Goal: Task Accomplishment & Management: Complete application form

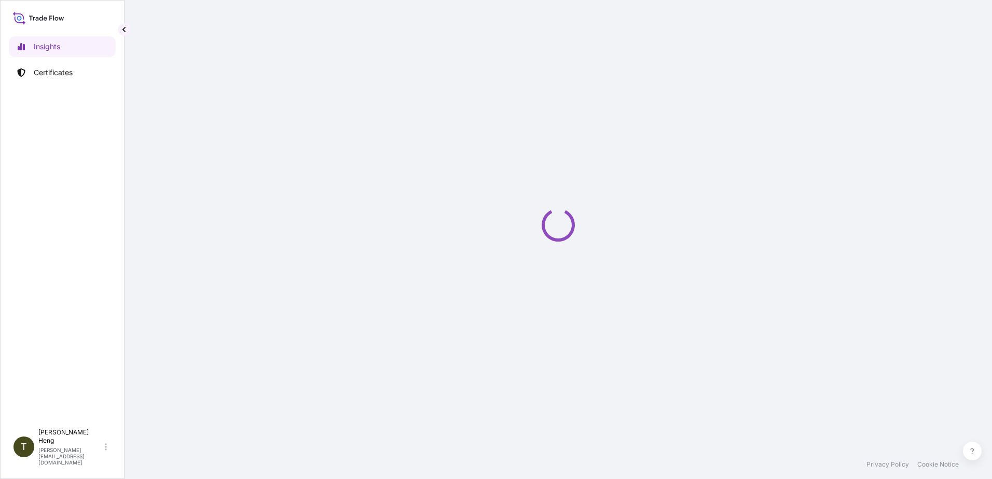
select select "2025"
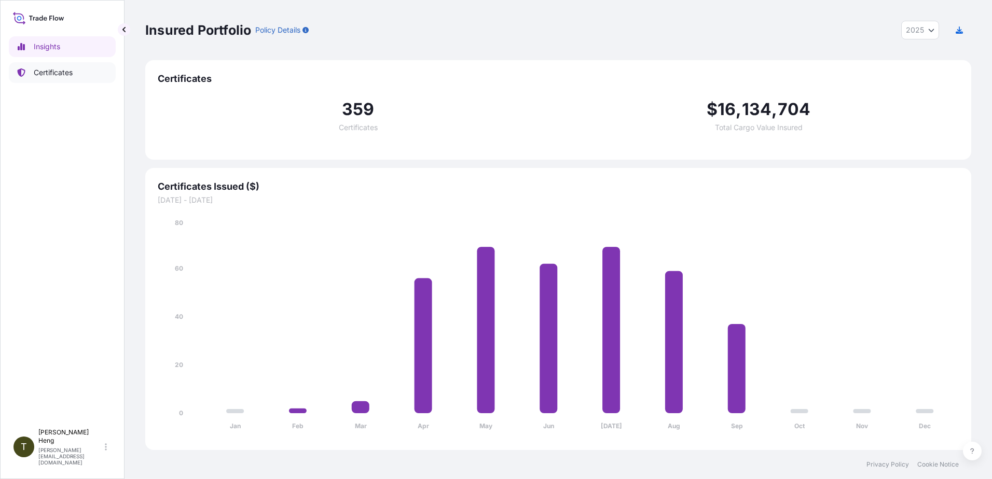
click at [54, 71] on p "Certificates" at bounding box center [53, 72] width 39 height 10
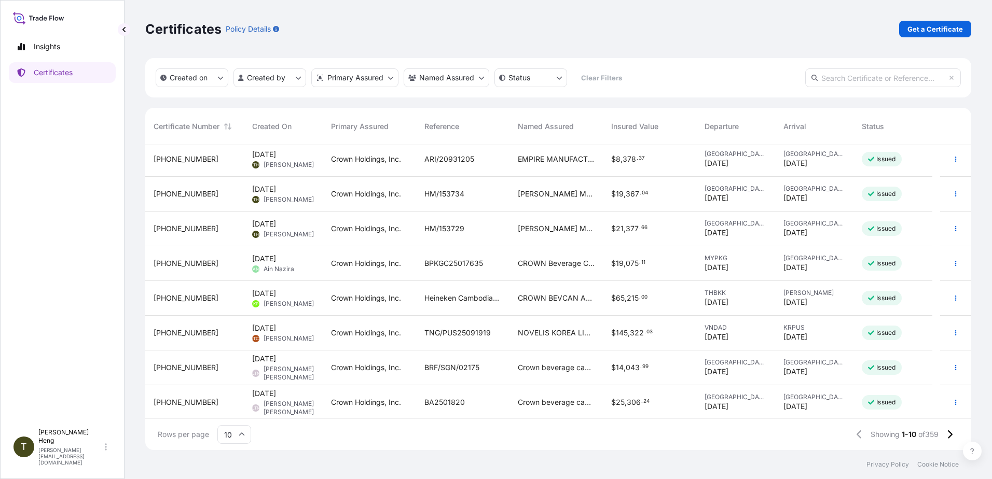
scroll to position [74, 0]
click at [949, 434] on icon at bounding box center [949, 434] width 6 height 9
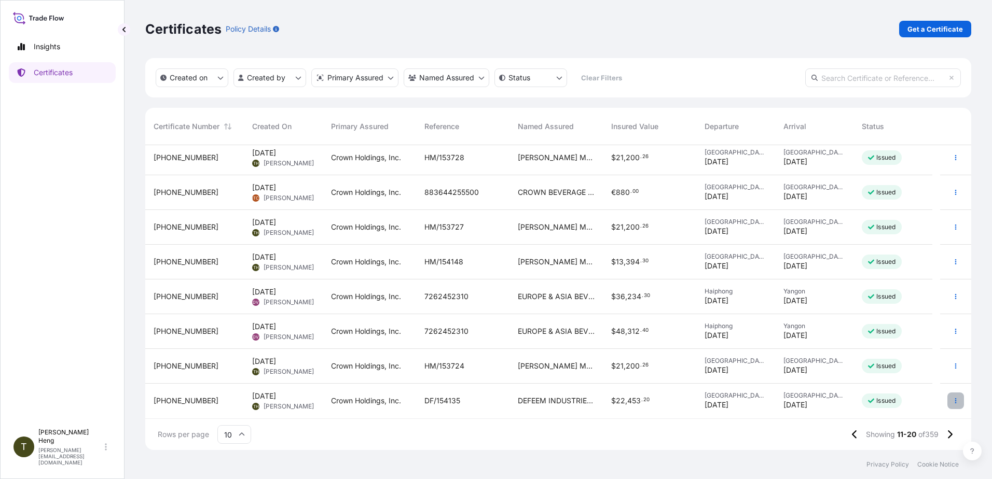
click at [952, 400] on icon "button" at bounding box center [955, 401] width 6 height 6
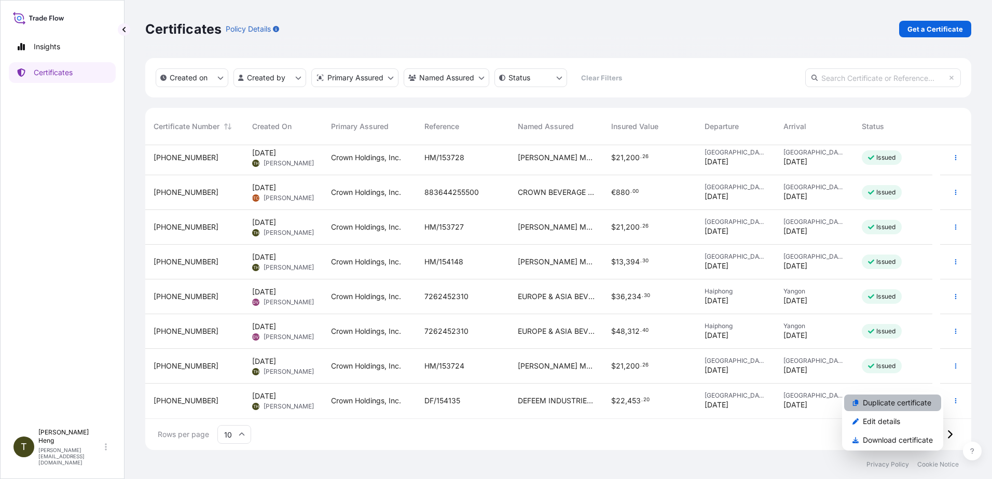
click at [901, 401] on p "Duplicate certificate" at bounding box center [896, 403] width 68 height 10
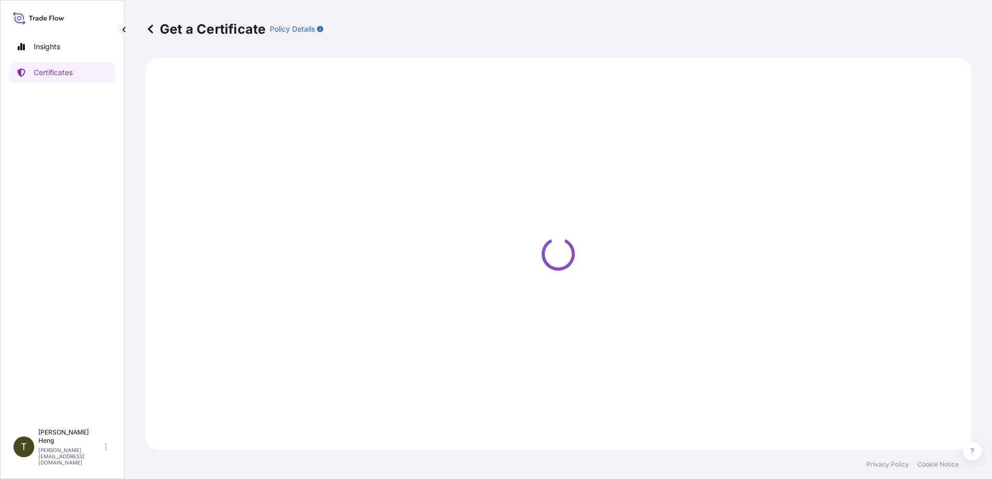
select select "Road"
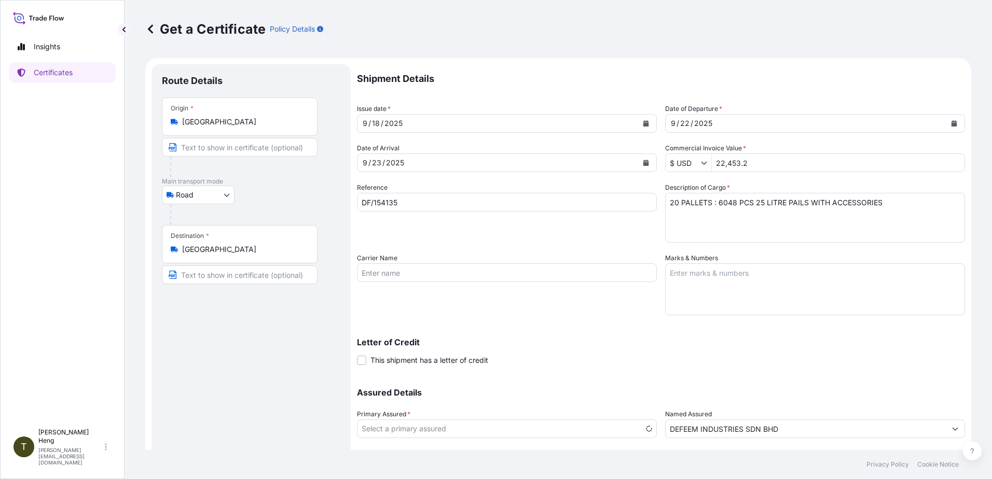
select select "31483"
click at [643, 122] on icon "Calendar" at bounding box center [646, 123] width 6 height 6
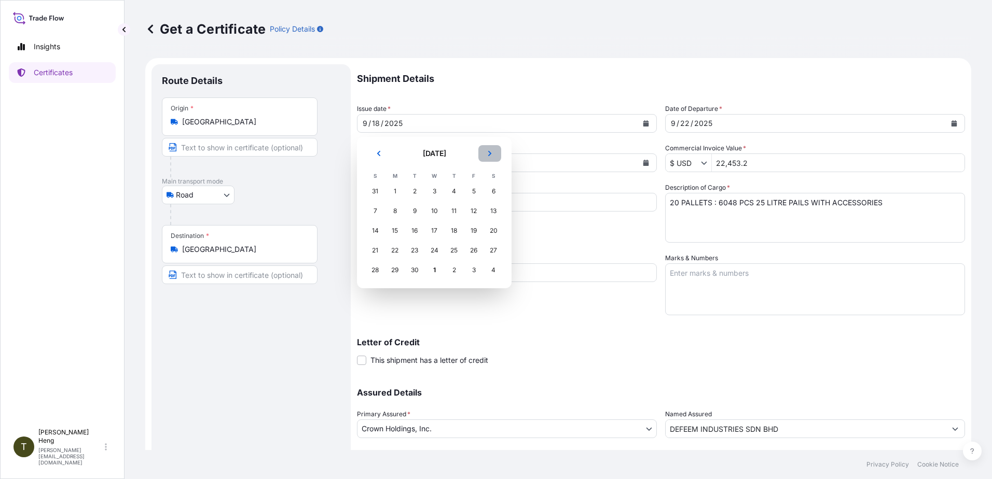
click at [490, 152] on icon "Next" at bounding box center [489, 153] width 6 height 6
click at [429, 190] on div "1" at bounding box center [434, 191] width 19 height 19
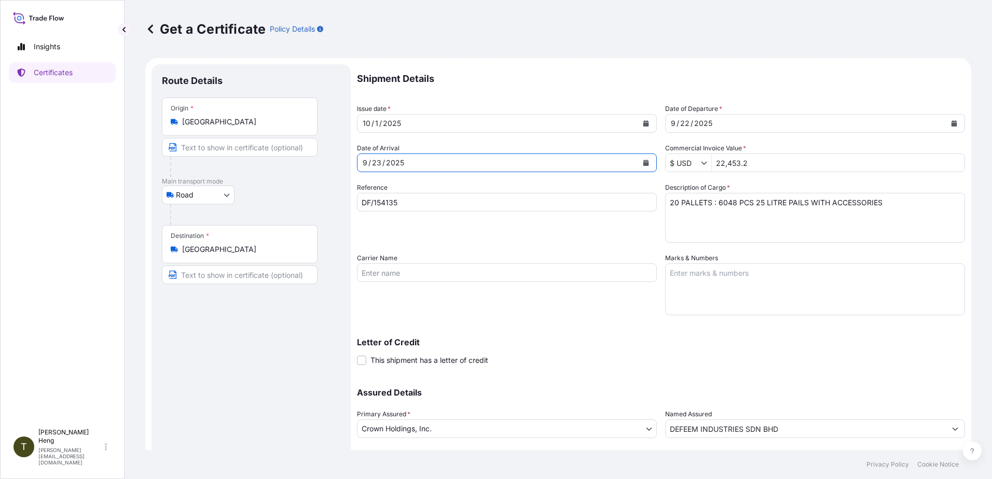
click at [643, 162] on icon "Calendar" at bounding box center [646, 163] width 6 height 6
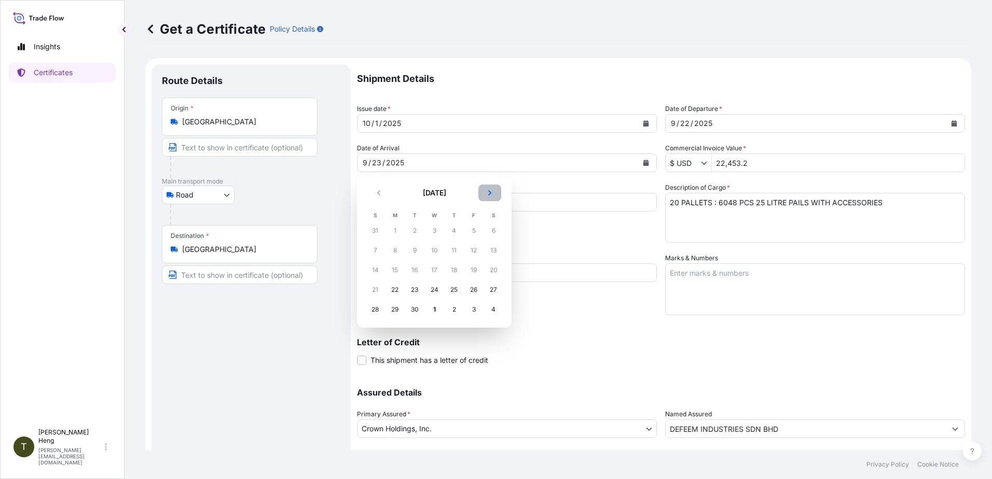
click at [491, 193] on icon "Next" at bounding box center [489, 193] width 6 height 6
click at [419, 252] on div "7" at bounding box center [414, 250] width 19 height 19
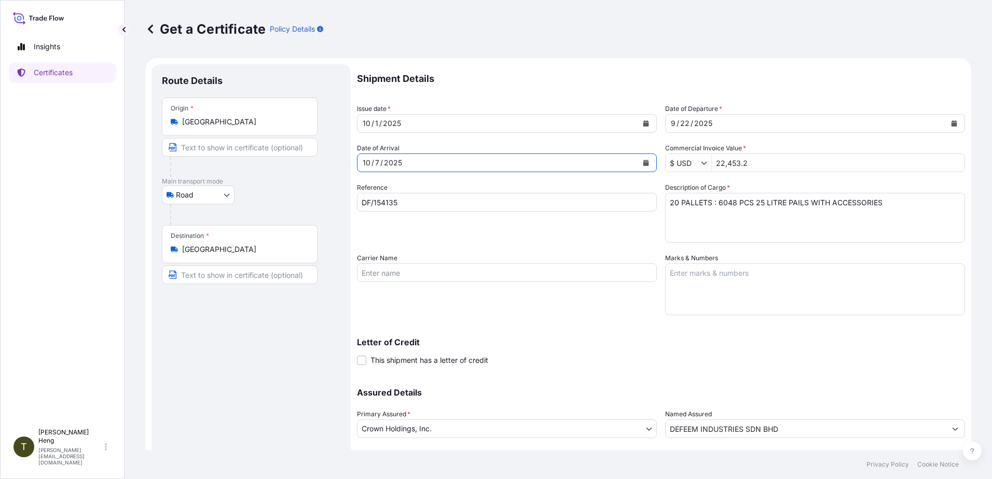
click at [405, 197] on input "DF/154135" at bounding box center [507, 202] width 300 height 19
type input "DF/154305"
click at [945, 120] on button "Calendar" at bounding box center [953, 123] width 17 height 17
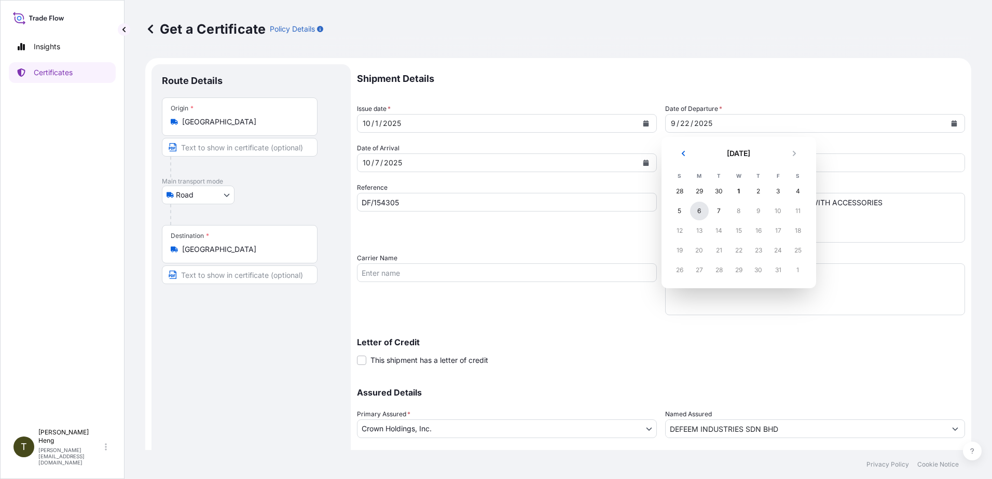
click at [699, 213] on div "6" at bounding box center [699, 211] width 19 height 19
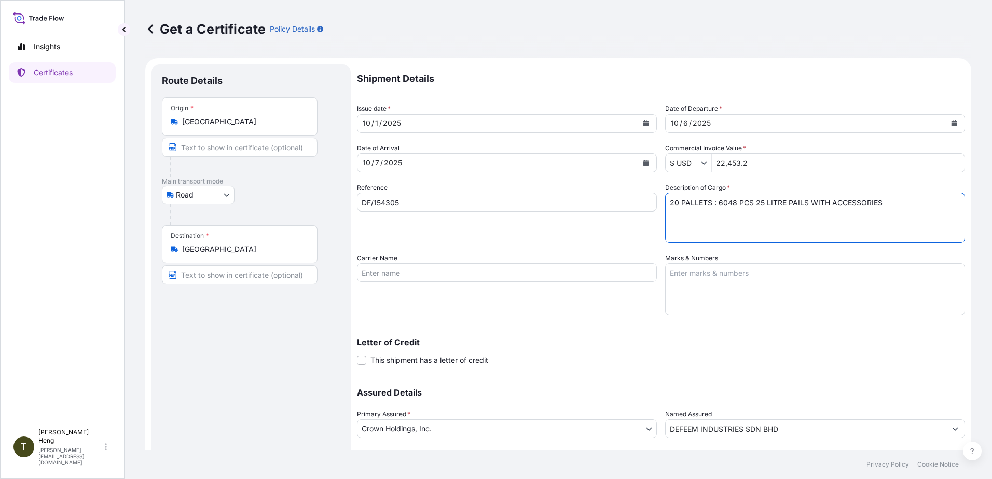
click at [667, 203] on textarea "20 PALLETS : 6048 PCS 25 LITRE PAILS WITH ACCESSORIES" at bounding box center [815, 218] width 300 height 50
type textarea "17 PALLETS : 5040 PCS 25 LITRE PAILS WITH ACCESSORIES"
click at [713, 165] on input "22,453.2" at bounding box center [838, 163] width 253 height 19
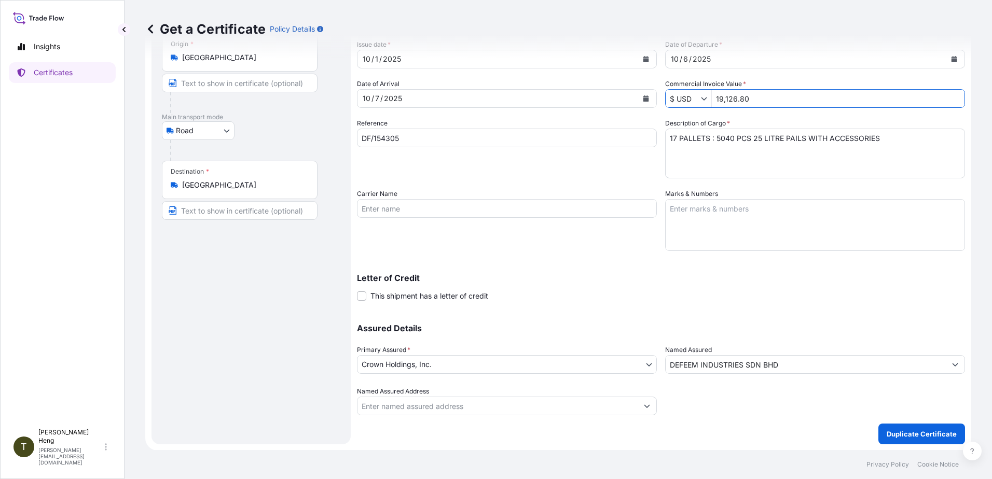
scroll to position [65, 0]
type input "19,126.8"
click at [891, 433] on p "Duplicate Certificate" at bounding box center [921, 433] width 70 height 10
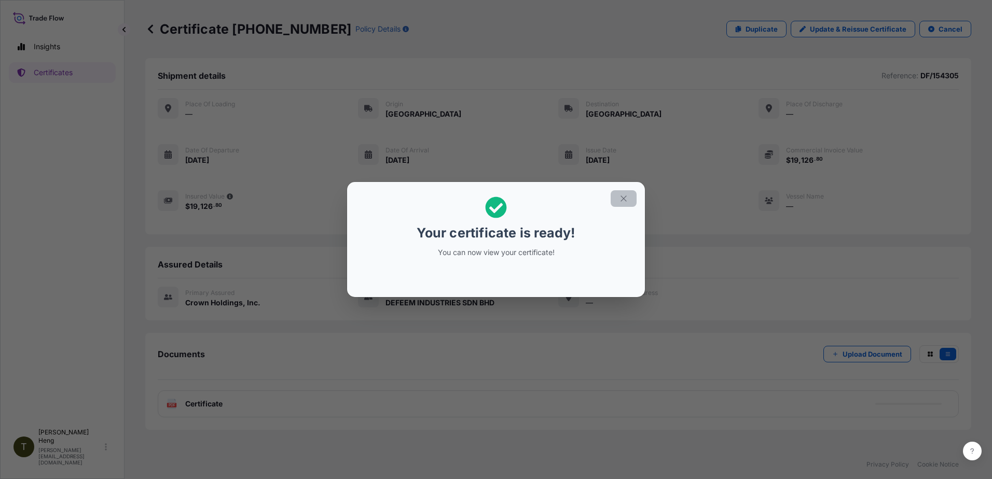
click at [622, 200] on icon "button" at bounding box center [623, 198] width 9 height 9
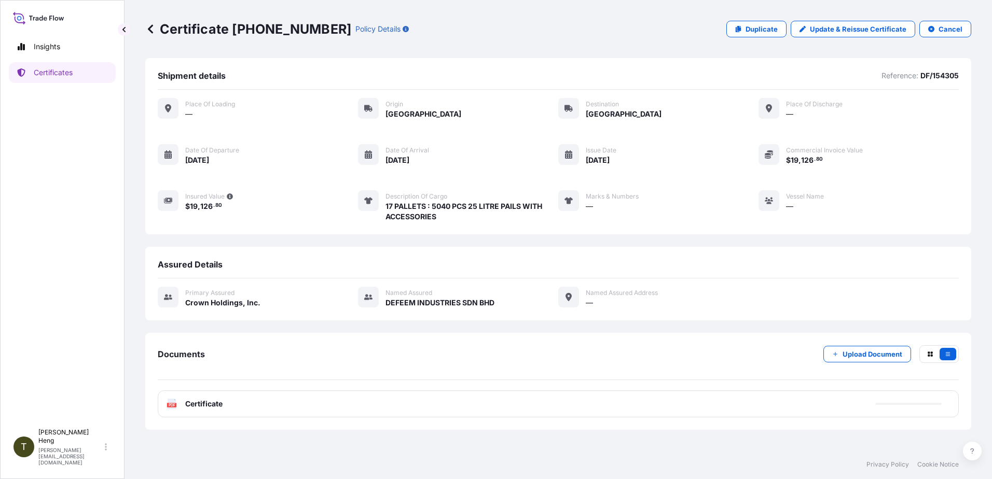
click at [188, 403] on span "Certificate" at bounding box center [203, 404] width 37 height 10
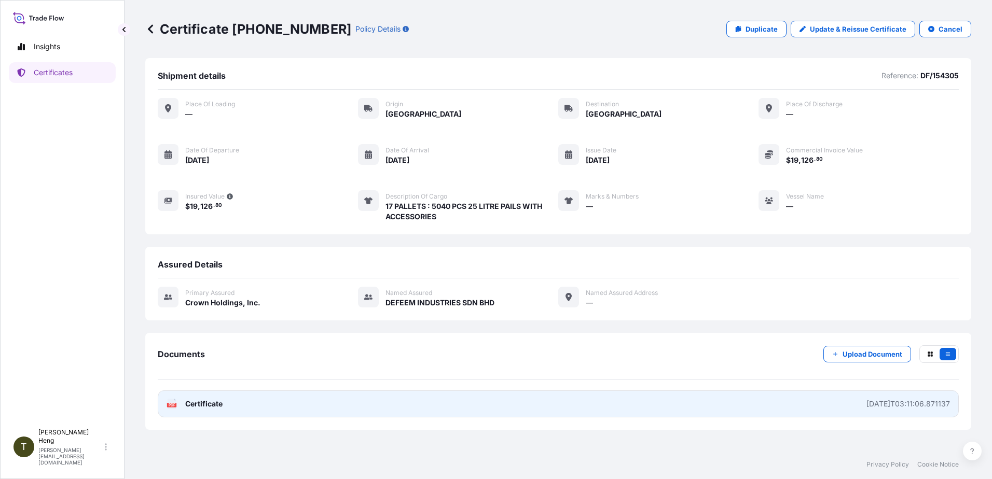
click at [165, 405] on link "PDF Certificate [DATE]T03:11:06.871137" at bounding box center [558, 404] width 801 height 27
